Goal: Task Accomplishment & Management: Use online tool/utility

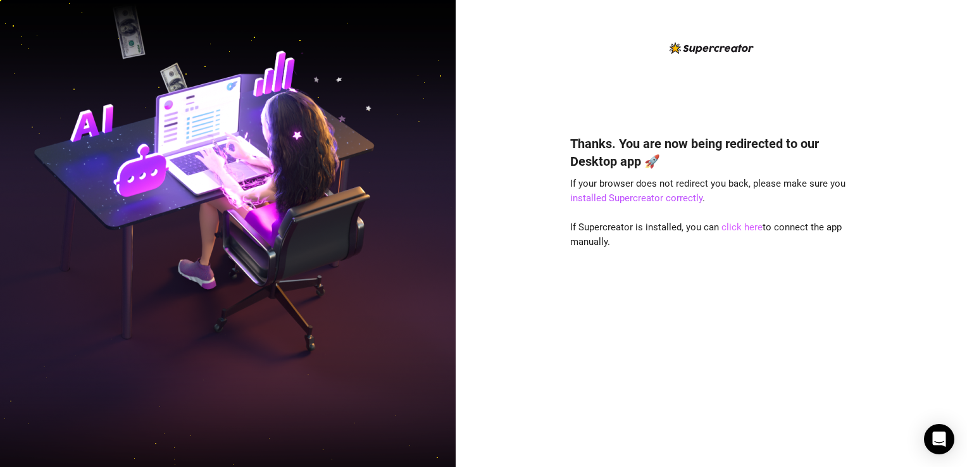
click at [749, 226] on link "click here" at bounding box center [741, 226] width 41 height 11
click at [749, 229] on link "click here" at bounding box center [741, 226] width 41 height 11
click at [733, 227] on link "click here" at bounding box center [741, 226] width 41 height 11
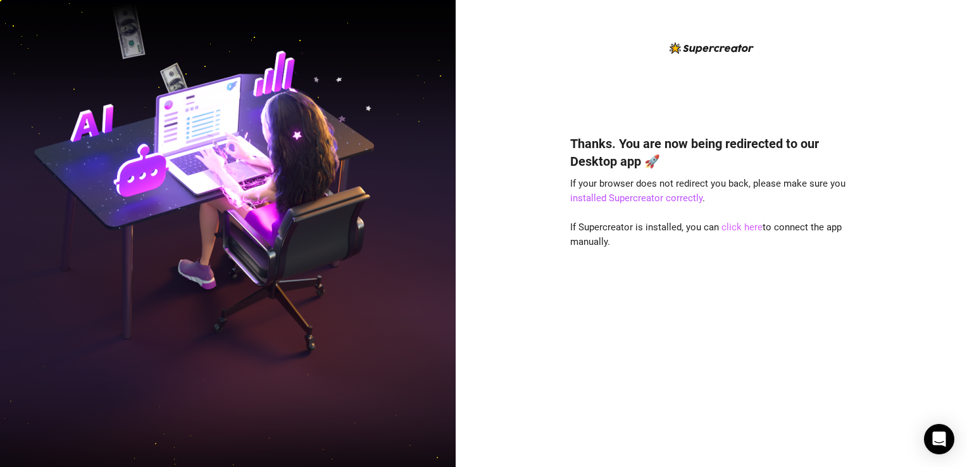
click at [733, 227] on link "click here" at bounding box center [741, 226] width 41 height 11
click at [688, 199] on link "installed Supercreator correctly" at bounding box center [636, 197] width 132 height 11
click at [750, 230] on link "click here" at bounding box center [741, 226] width 41 height 11
click at [699, 224] on span "If Supercreator is installed, you can click here to connect the app manually." at bounding box center [705, 234] width 271 height 27
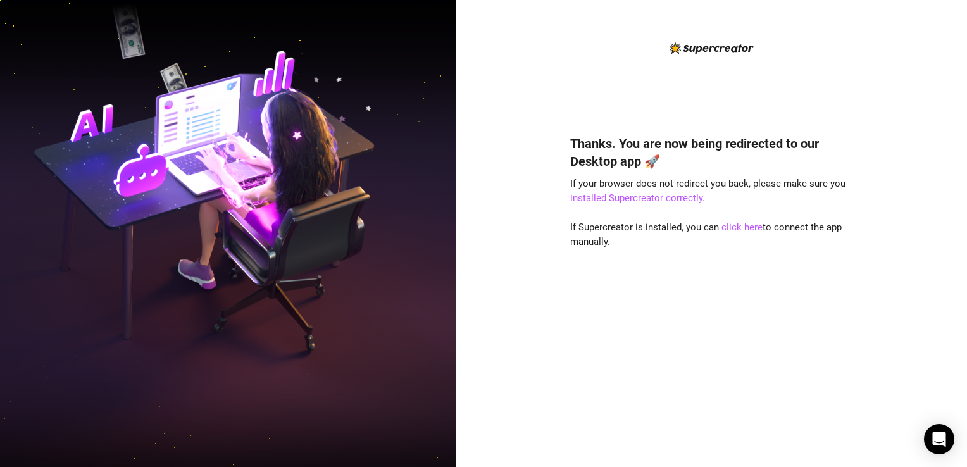
click at [925, 1] on div "Thanks. You are now being redirected to our Desktop app 🚀 If your browser does …" at bounding box center [711, 233] width 511 height 467
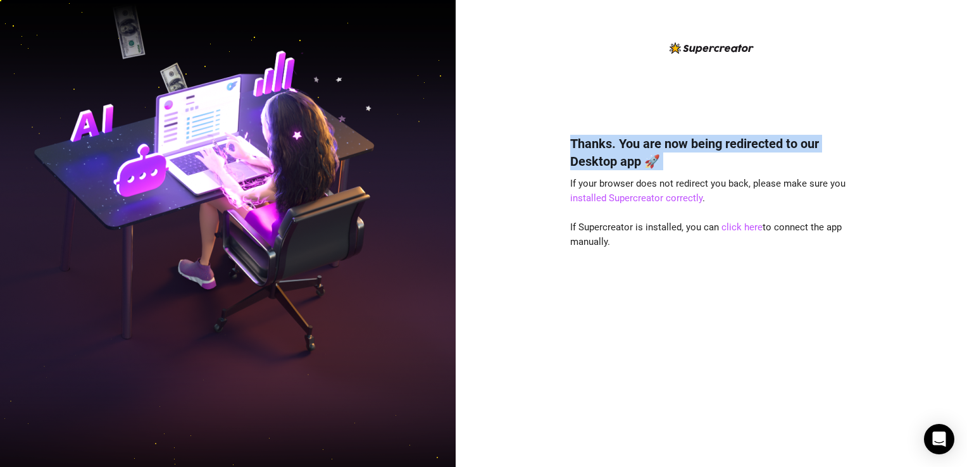
click at [925, 1] on div "Thanks. You are now being redirected to our Desktop app 🚀 If your browser does …" at bounding box center [711, 233] width 511 height 467
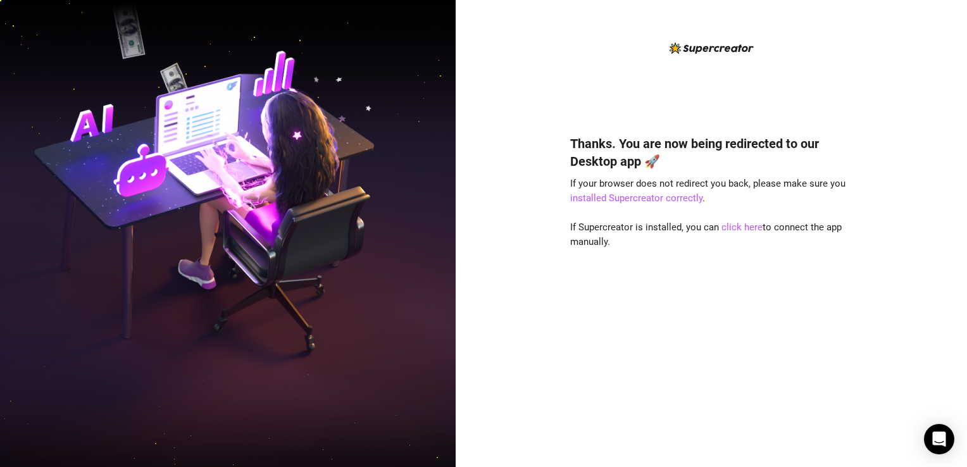
click at [925, 1] on div "Thanks. You are now being redirected to our Desktop app 🚀 If your browser does …" at bounding box center [711, 233] width 511 height 467
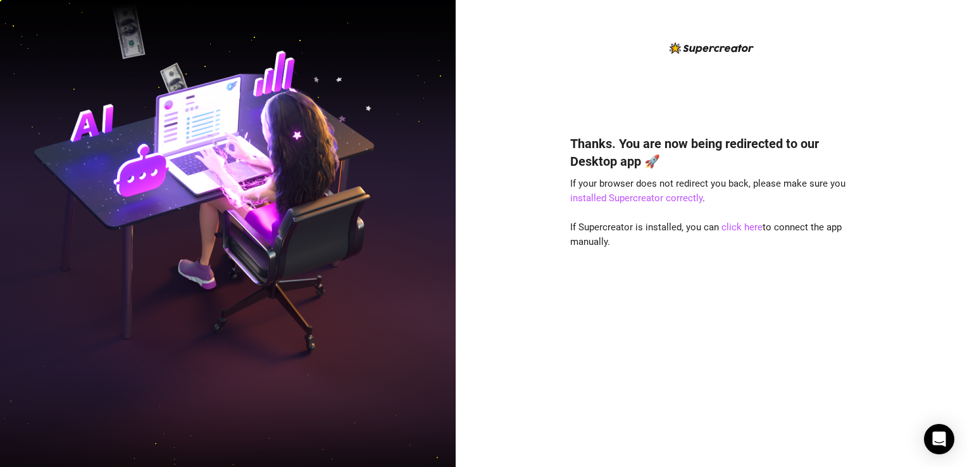
drag, startPoint x: 925, startPoint y: 1, endPoint x: 928, endPoint y: -14, distance: 15.7
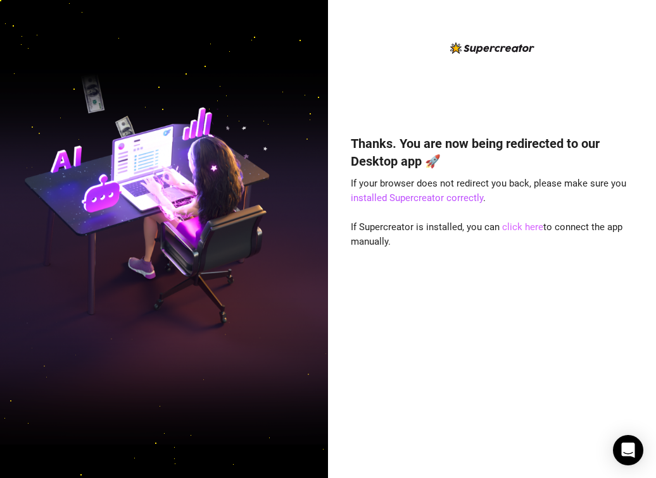
click at [519, 229] on link "click here" at bounding box center [522, 226] width 41 height 11
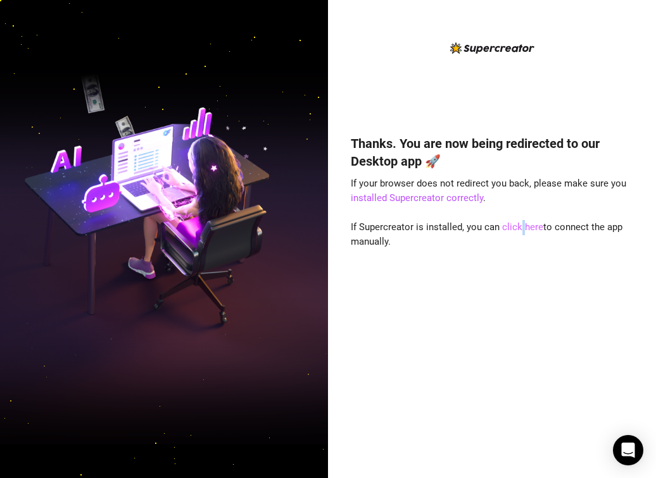
drag, startPoint x: 515, startPoint y: 242, endPoint x: 511, endPoint y: 230, distance: 12.0
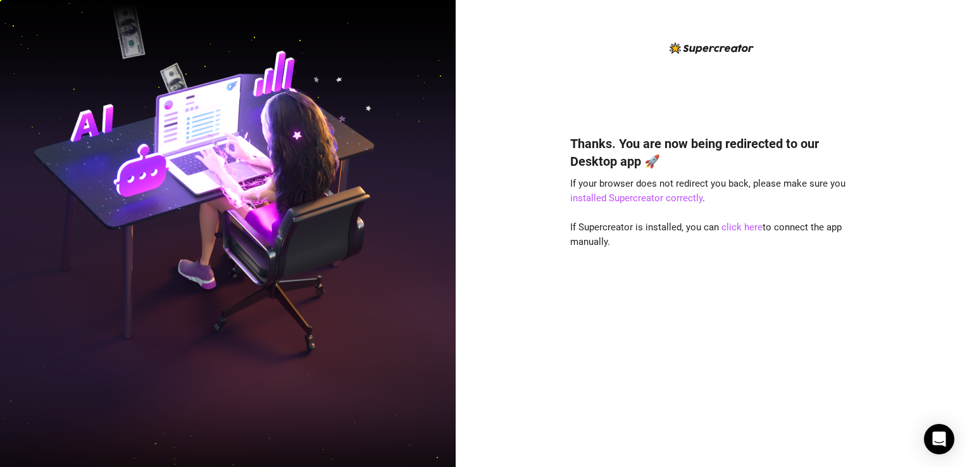
click at [549, 219] on div "Thanks. You are now being redirected to our Desktop app 🚀 If your browser does …" at bounding box center [711, 233] width 511 height 467
click at [732, 223] on link "click here" at bounding box center [741, 226] width 41 height 11
drag, startPoint x: 732, startPoint y: 223, endPoint x: 733, endPoint y: 239, distance: 15.9
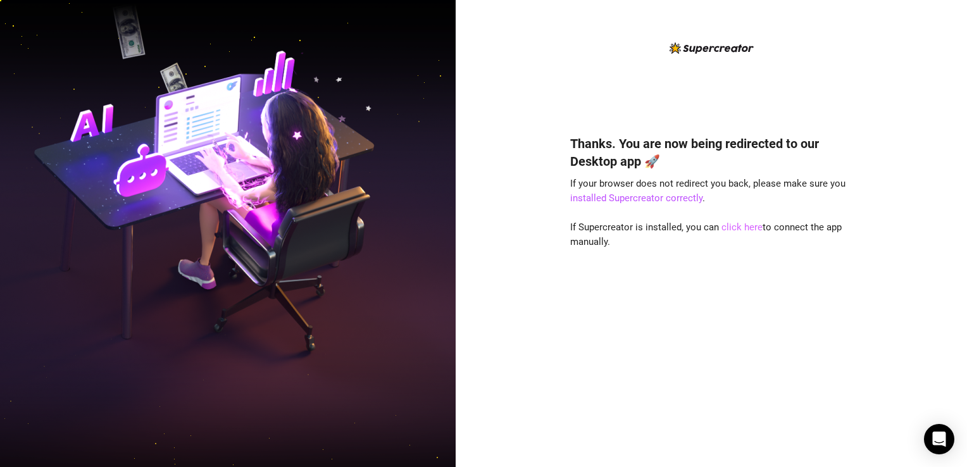
drag, startPoint x: 733, startPoint y: 239, endPoint x: 727, endPoint y: 227, distance: 13.0
click at [727, 227] on link "click here" at bounding box center [741, 226] width 41 height 11
click at [733, 232] on link "click here" at bounding box center [741, 226] width 41 height 11
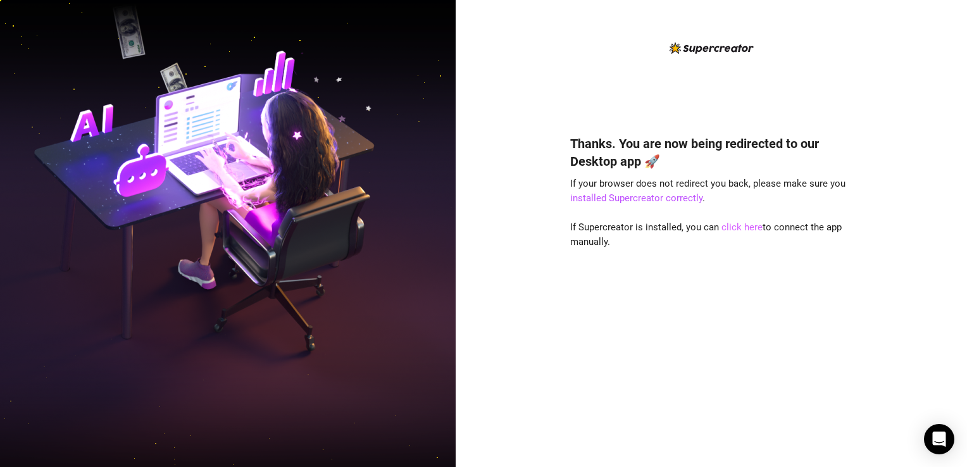
click at [733, 232] on link "click here" at bounding box center [741, 226] width 41 height 11
click at [746, 223] on link "click here" at bounding box center [741, 226] width 41 height 11
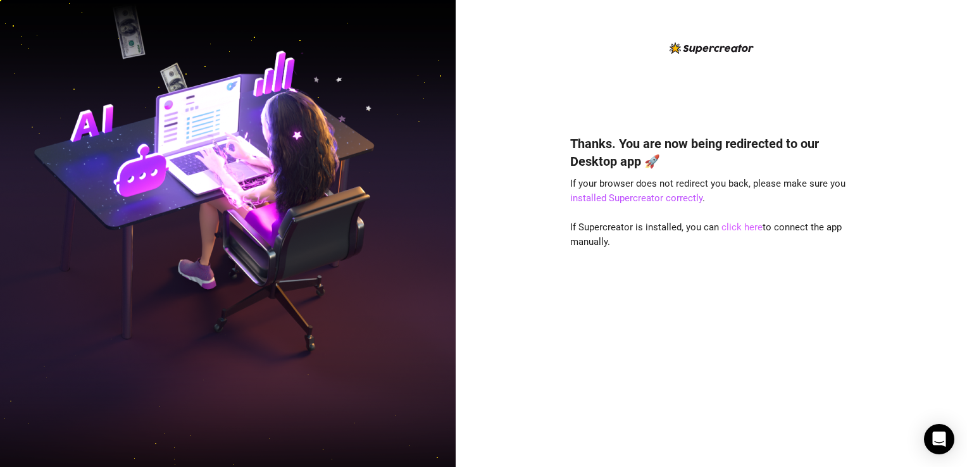
click at [746, 223] on link "click here" at bounding box center [741, 226] width 41 height 11
drag, startPoint x: 753, startPoint y: 234, endPoint x: 750, endPoint y: 228, distance: 7.1
click at [750, 228] on link "click here" at bounding box center [741, 226] width 41 height 11
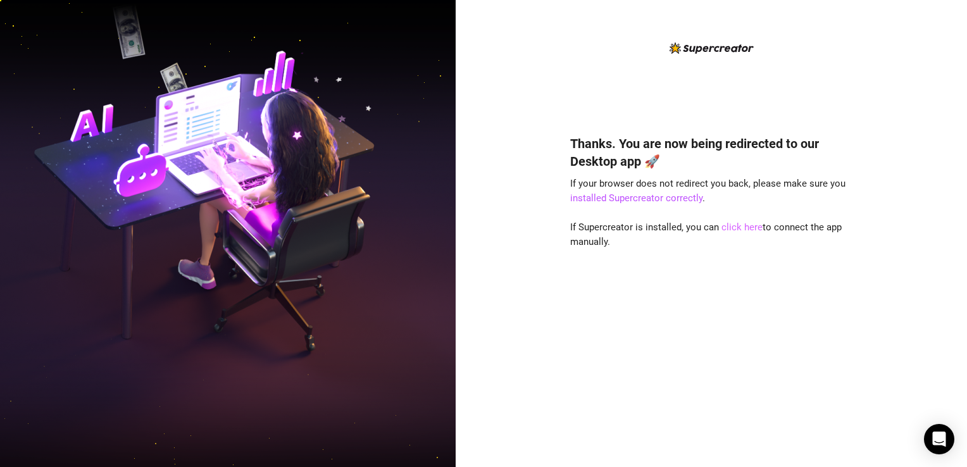
click at [750, 228] on link "click here" at bounding box center [741, 226] width 41 height 11
click at [737, 228] on link "click here" at bounding box center [741, 226] width 41 height 11
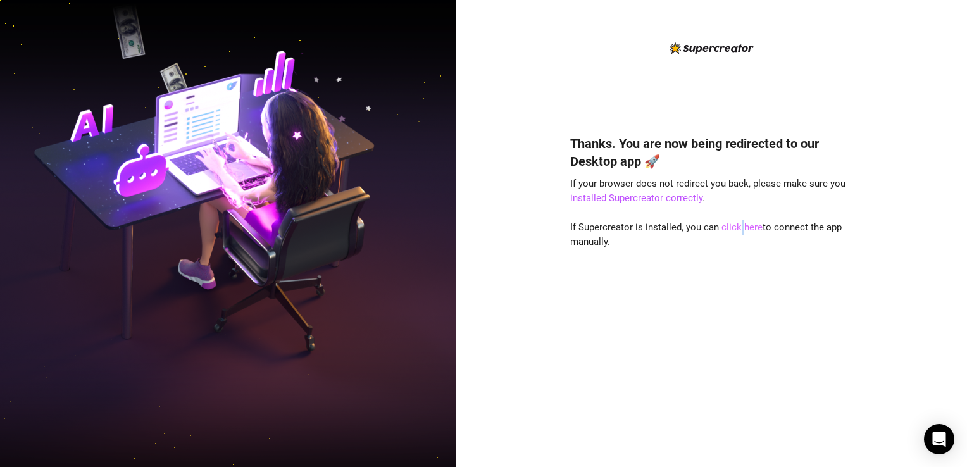
click at [737, 228] on link "click here" at bounding box center [741, 226] width 41 height 11
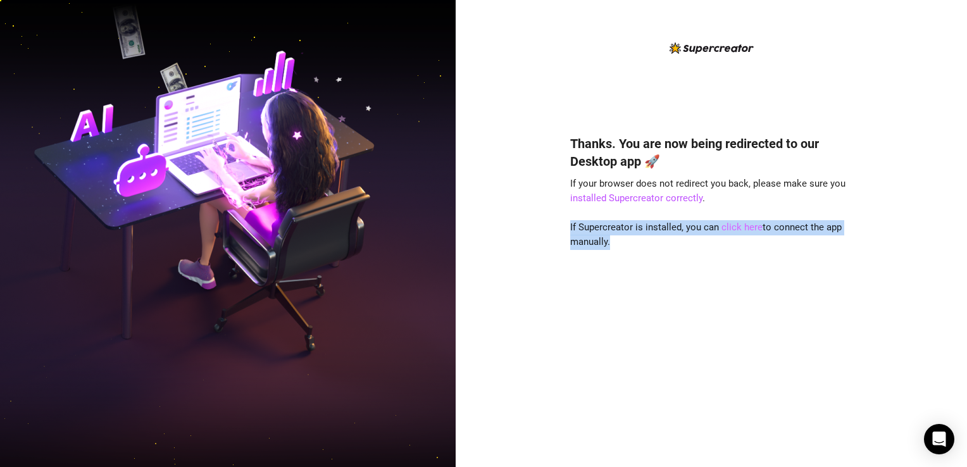
click at [737, 228] on link "click here" at bounding box center [741, 226] width 41 height 11
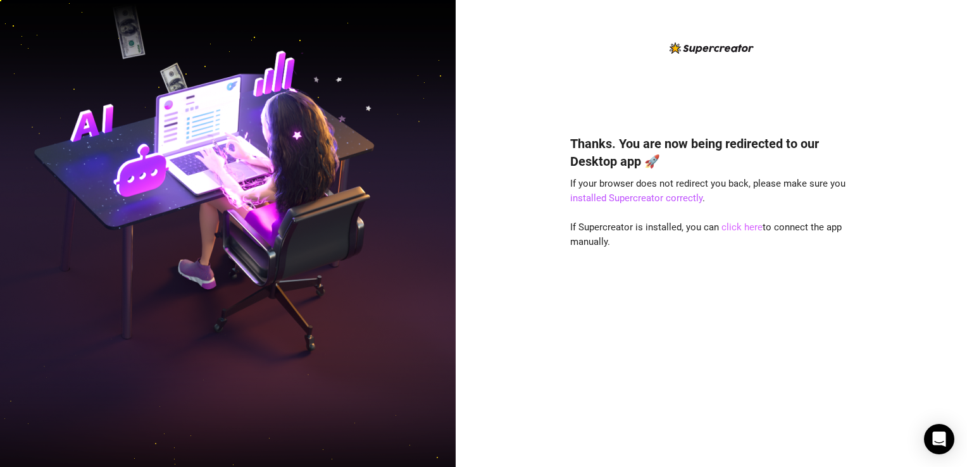
click at [737, 228] on link "click here" at bounding box center [741, 226] width 41 height 11
click at [932, 434] on icon "Open Intercom Messenger" at bounding box center [939, 439] width 16 height 16
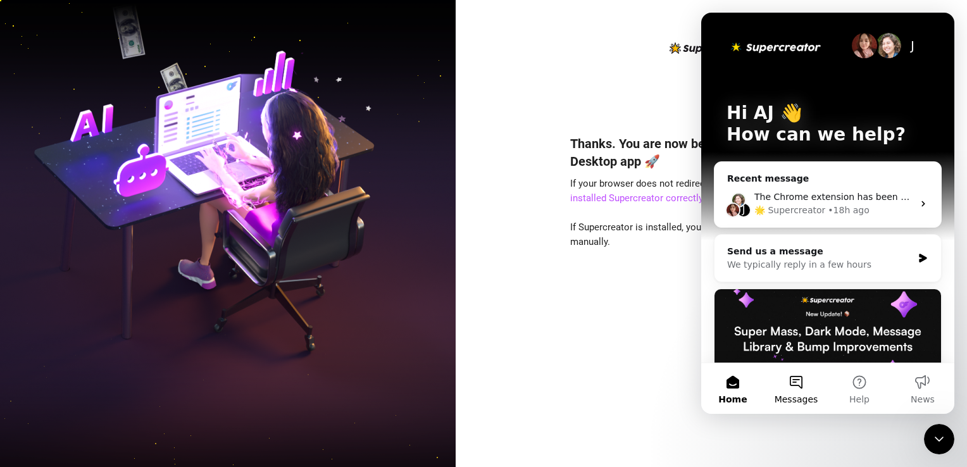
click at [799, 383] on button "Messages" at bounding box center [795, 388] width 63 height 51
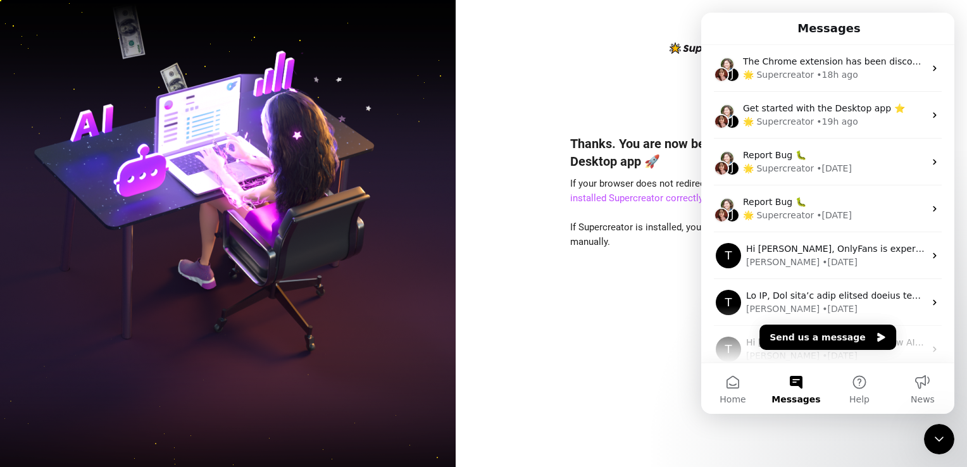
drag, startPoint x: 790, startPoint y: 369, endPoint x: 792, endPoint y: 381, distance: 12.2
click at [645, 406] on div "Thanks. You are now being redirected to our Desktop app 🚀 If your browser does …" at bounding box center [711, 282] width 282 height 329
click at [857, 389] on button "Help" at bounding box center [859, 388] width 63 height 51
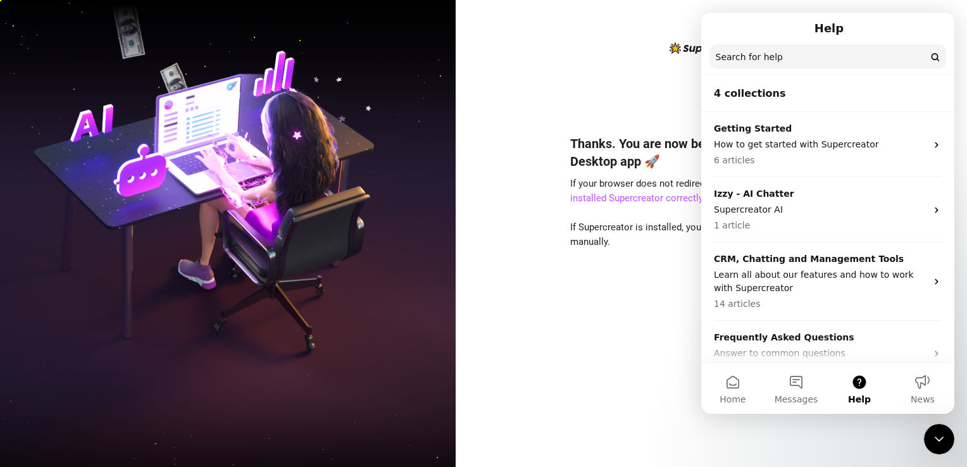
click at [618, 398] on div "Thanks. You are now being redirected to our Desktop app 🚀 If your browser does …" at bounding box center [711, 282] width 282 height 329
click at [502, 240] on div "Thanks. You are now being redirected to our Desktop app 🚀 If your browser does …" at bounding box center [711, 233] width 511 height 467
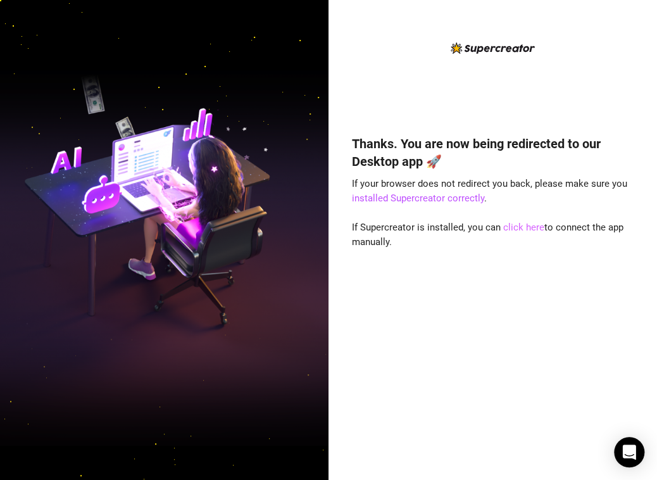
click at [525, 227] on link "click here" at bounding box center [523, 226] width 41 height 11
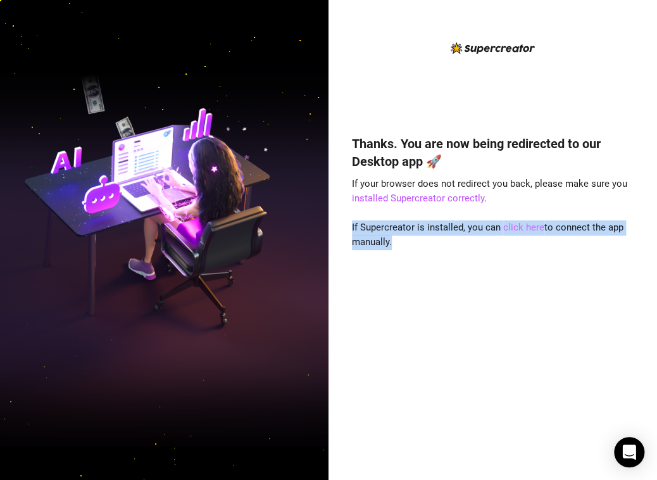
click at [525, 227] on link "click here" at bounding box center [523, 226] width 41 height 11
click at [649, 249] on div "Thanks. You are now being redirected to our Desktop app 🚀 If your browser does …" at bounding box center [492, 240] width 328 height 480
